Goal: Find specific page/section: Find specific page/section

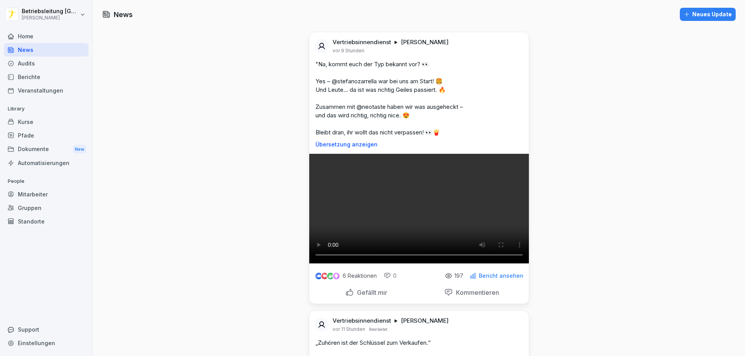
click at [51, 87] on div "Veranstaltungen" at bounding box center [46, 91] width 85 height 14
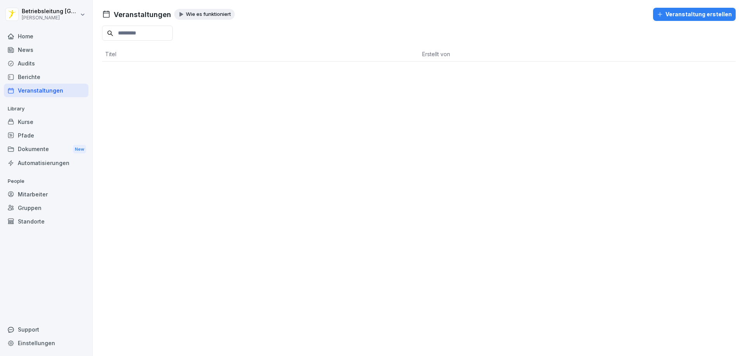
click at [53, 63] on div "Audits" at bounding box center [46, 64] width 85 height 14
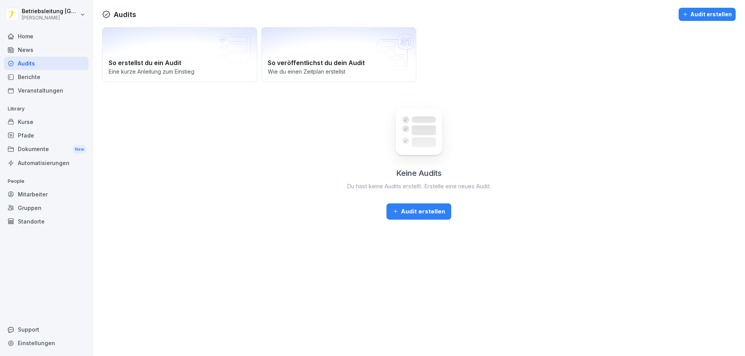
click at [47, 75] on div "Berichte" at bounding box center [46, 77] width 85 height 14
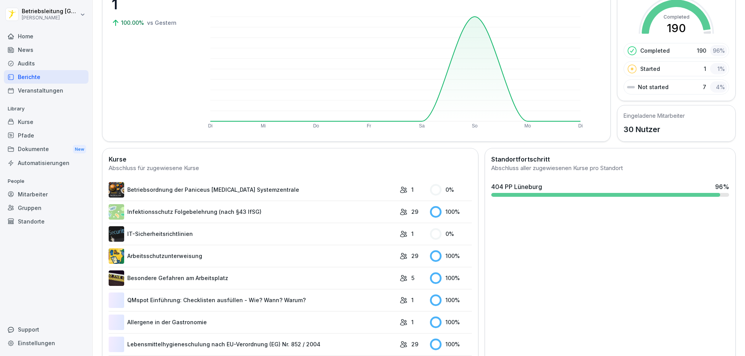
scroll to position [78, 0]
click at [337, 213] on link "Infektionsschutz Folgebelehrung (nach §43 IfSG)" at bounding box center [252, 212] width 287 height 16
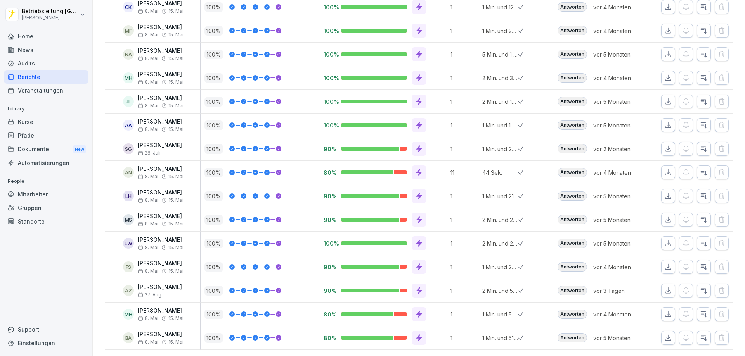
scroll to position [497, 0]
